Goal: Task Accomplishment & Management: Complete application form

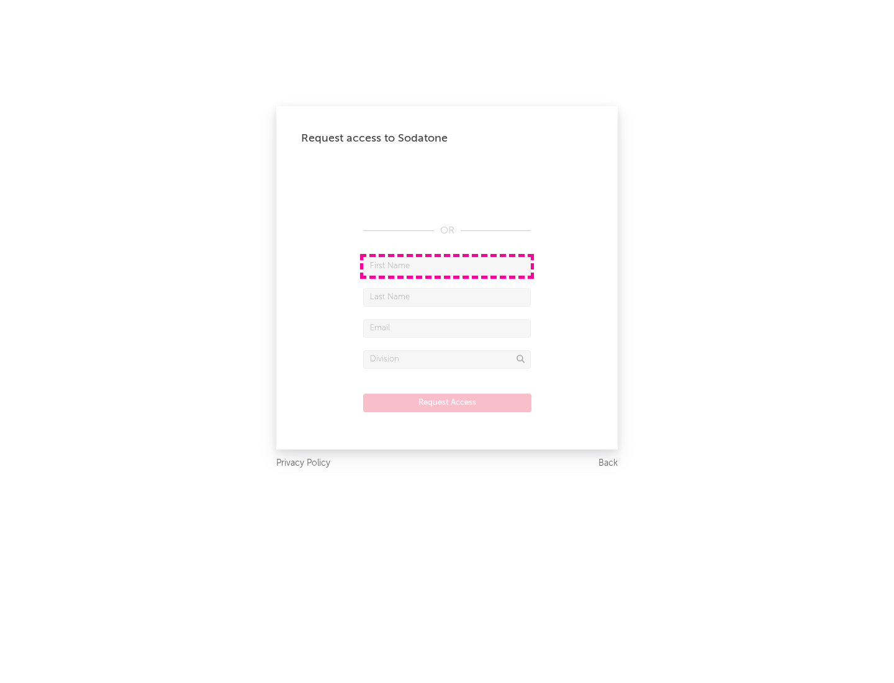
click at [447, 266] on input "text" at bounding box center [447, 266] width 168 height 19
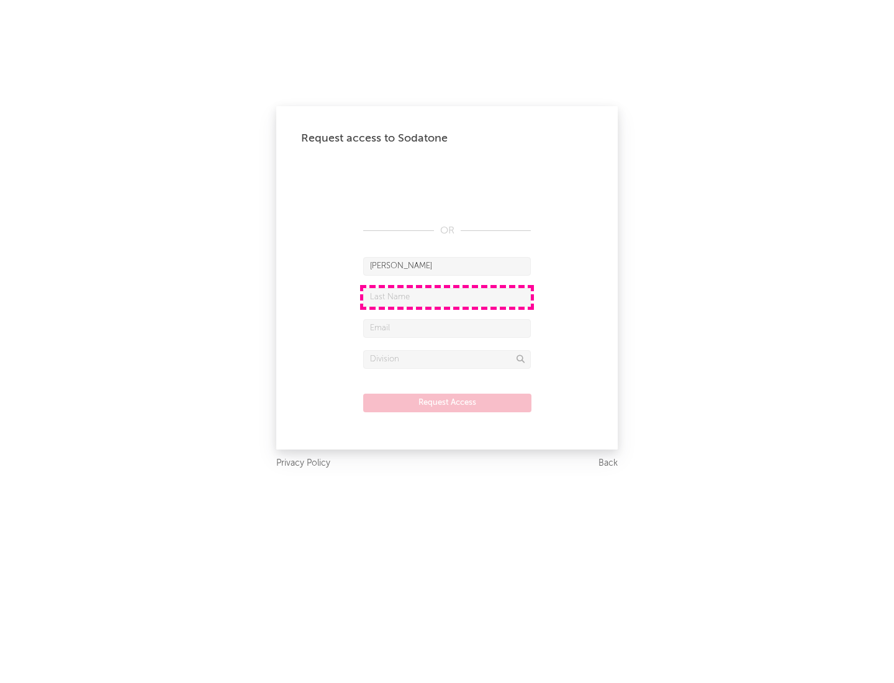
type input "[PERSON_NAME]"
click at [447, 297] on input "text" at bounding box center [447, 297] width 168 height 19
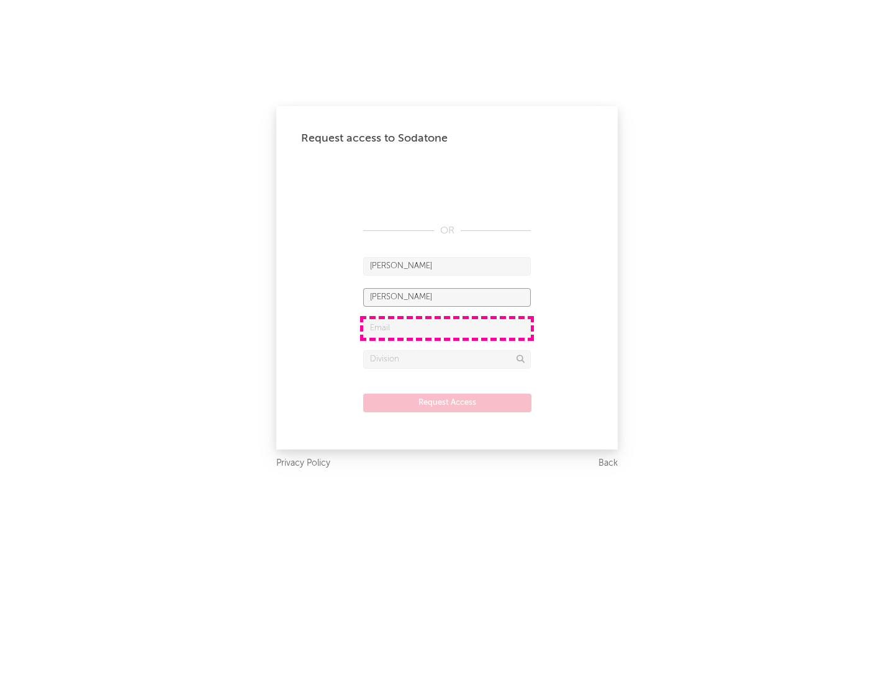
type input "[PERSON_NAME]"
click at [447, 328] on input "text" at bounding box center [447, 328] width 168 height 19
type input "[EMAIL_ADDRESS][DOMAIN_NAME]"
click at [447, 359] on input "text" at bounding box center [447, 359] width 168 height 19
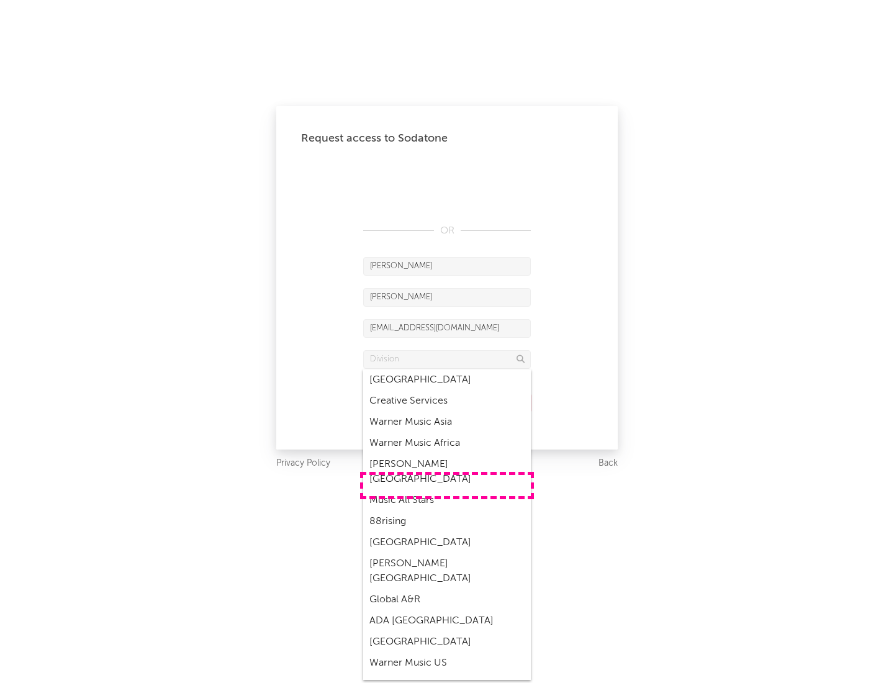
click at [447, 490] on div "Music All Stars" at bounding box center [447, 500] width 168 height 21
type input "Music All Stars"
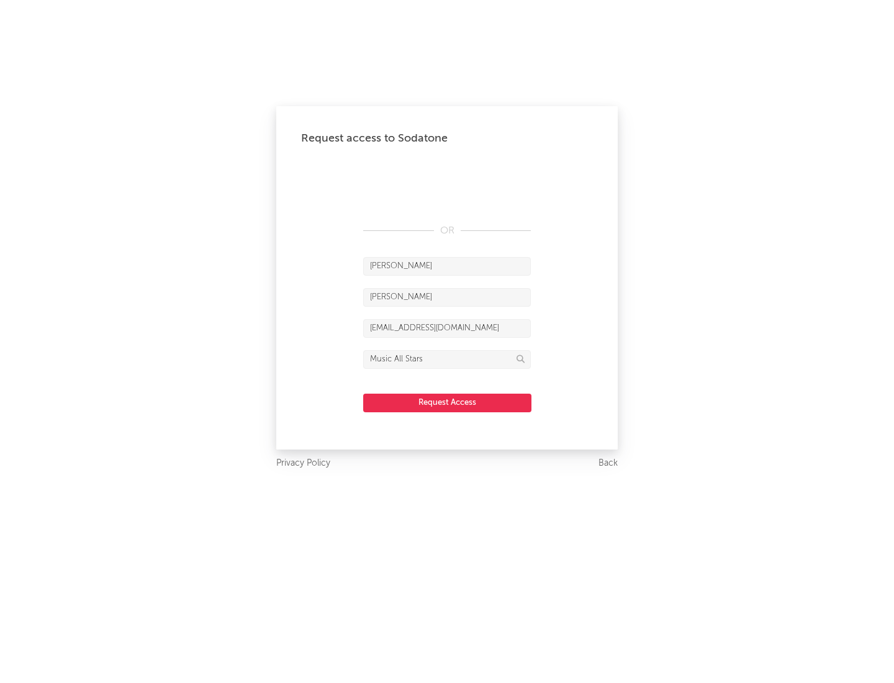
click at [447, 402] on button "Request Access" at bounding box center [447, 402] width 168 height 19
